Goal: Find specific page/section: Find specific page/section

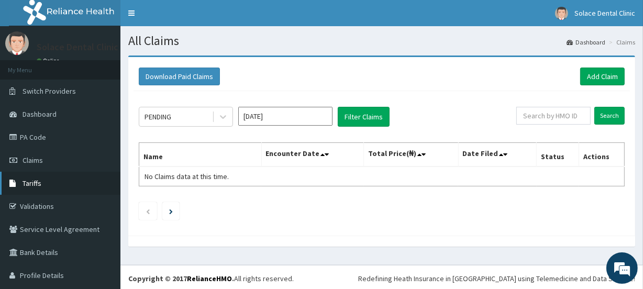
click at [81, 181] on link "Tariffs" at bounding box center [60, 183] width 120 height 23
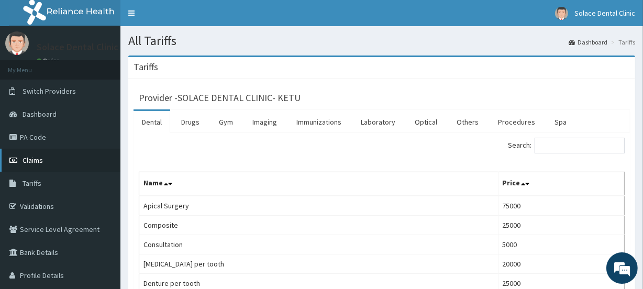
click at [77, 161] on link "Claims" at bounding box center [60, 160] width 120 height 23
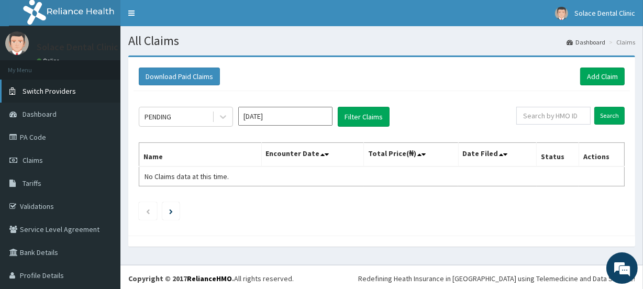
click at [73, 98] on link "Switch Providers" at bounding box center [60, 91] width 120 height 23
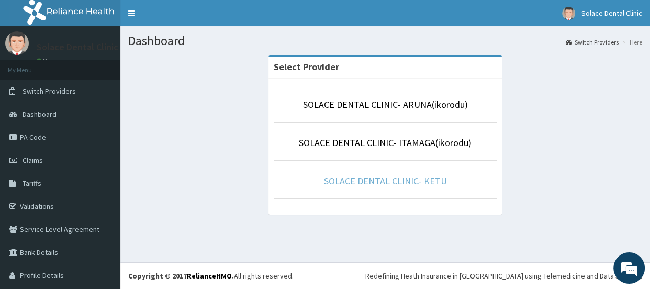
click at [350, 175] on link "SOLACE DENTAL CLINIC- KETU" at bounding box center [385, 181] width 123 height 12
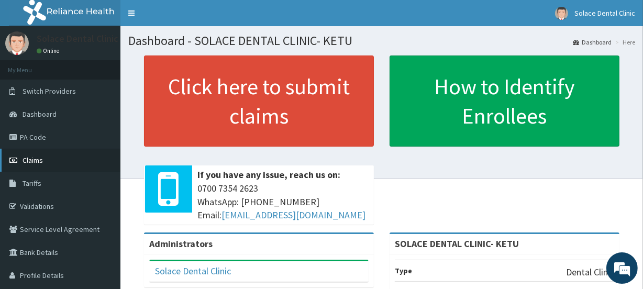
click at [46, 162] on link "Claims" at bounding box center [60, 160] width 120 height 23
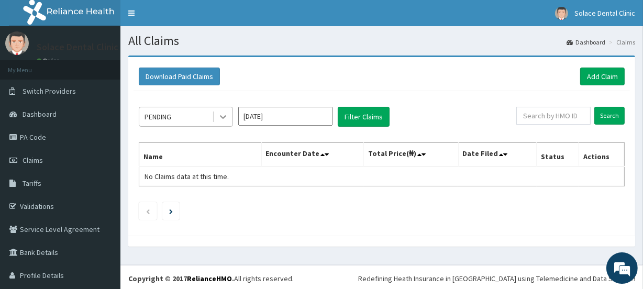
click at [218, 116] on icon at bounding box center [223, 117] width 10 height 10
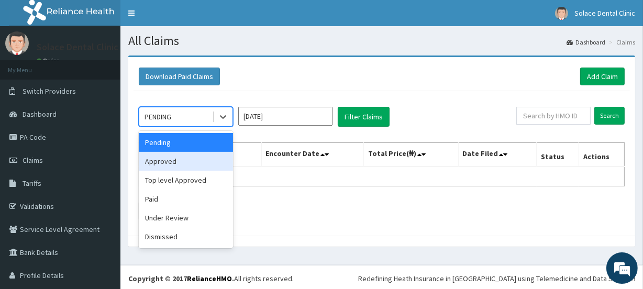
click at [207, 158] on div "Approved" at bounding box center [186, 161] width 94 height 19
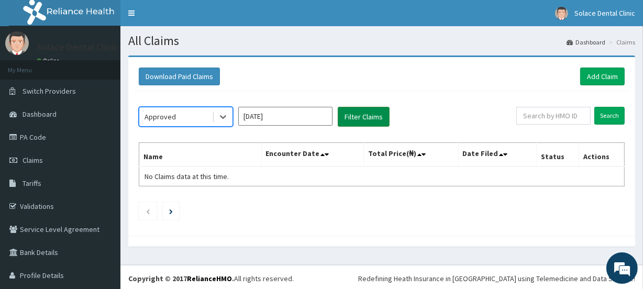
click at [369, 115] on button "Filter Claims" at bounding box center [364, 117] width 52 height 20
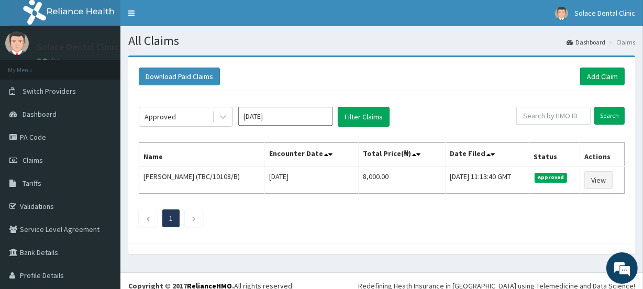
click at [362, 203] on div "Approved Aug 2025 Filter Claims Search Name Encounter Date Total Price(₦) Date …" at bounding box center [381, 164] width 496 height 147
